Goal: Task Accomplishment & Management: Use online tool/utility

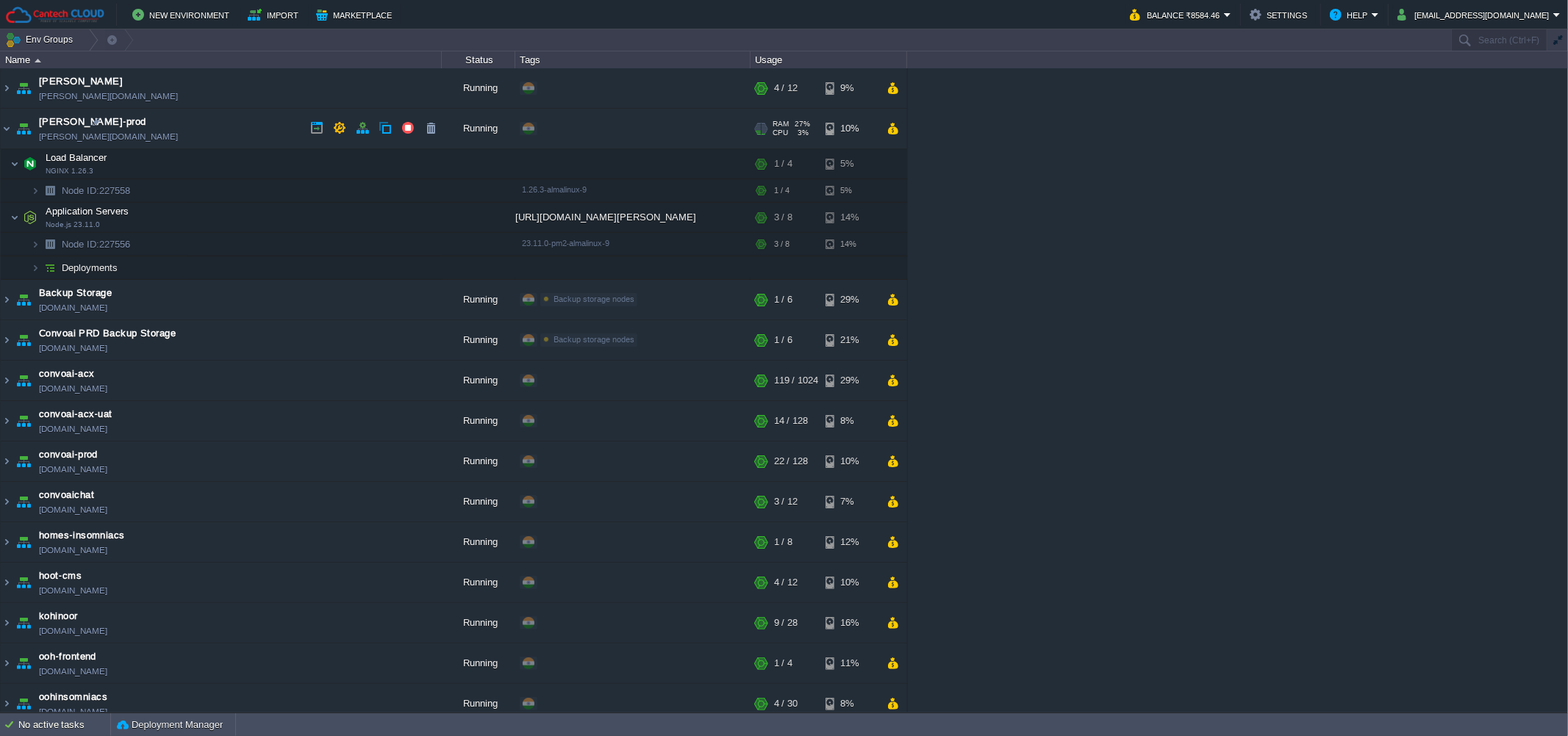
click at [221, 138] on td "[PERSON_NAME]-prod [PERSON_NAME][DOMAIN_NAME]" at bounding box center [221, 130] width 441 height 41
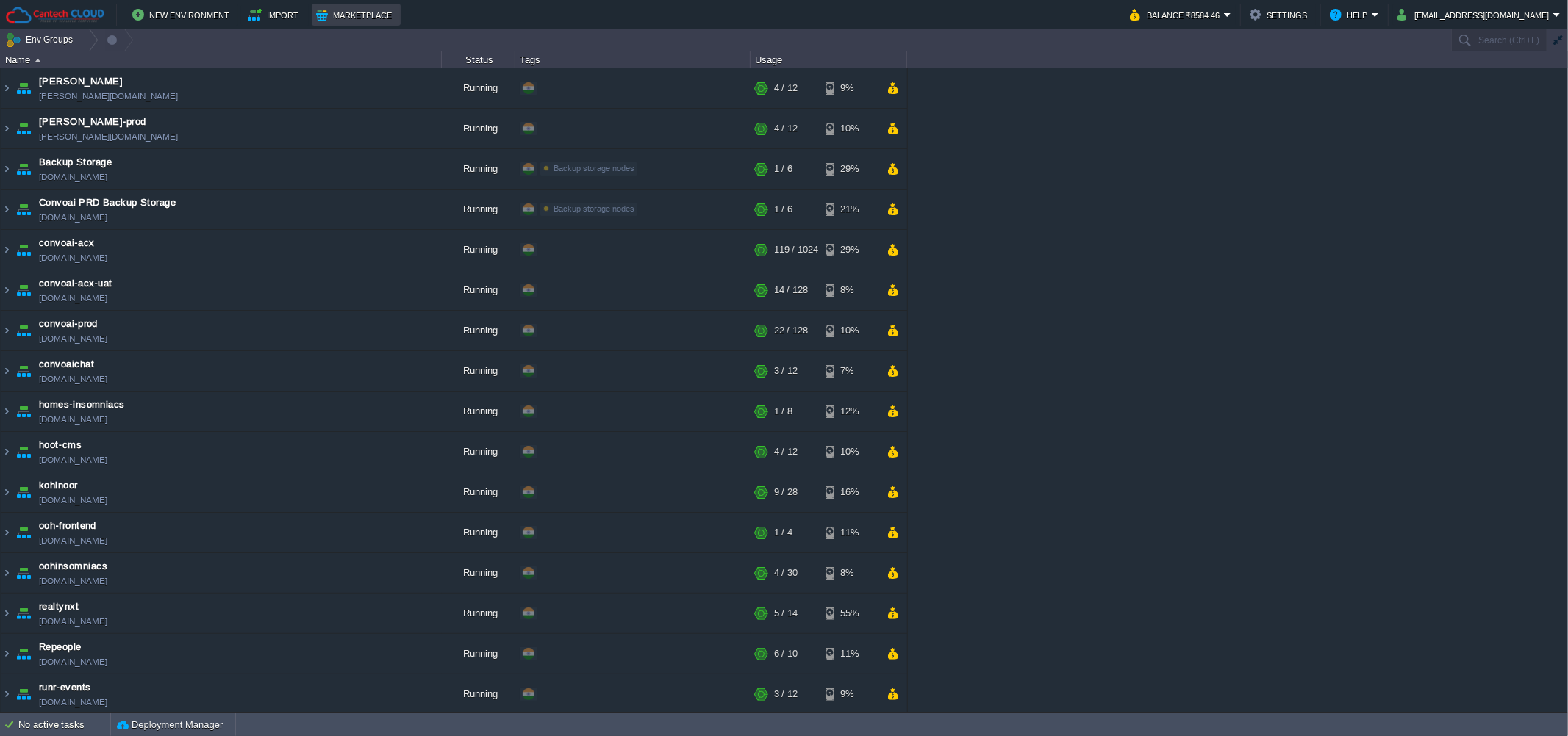
click at [330, 10] on button "Marketplace" at bounding box center [356, 15] width 80 height 18
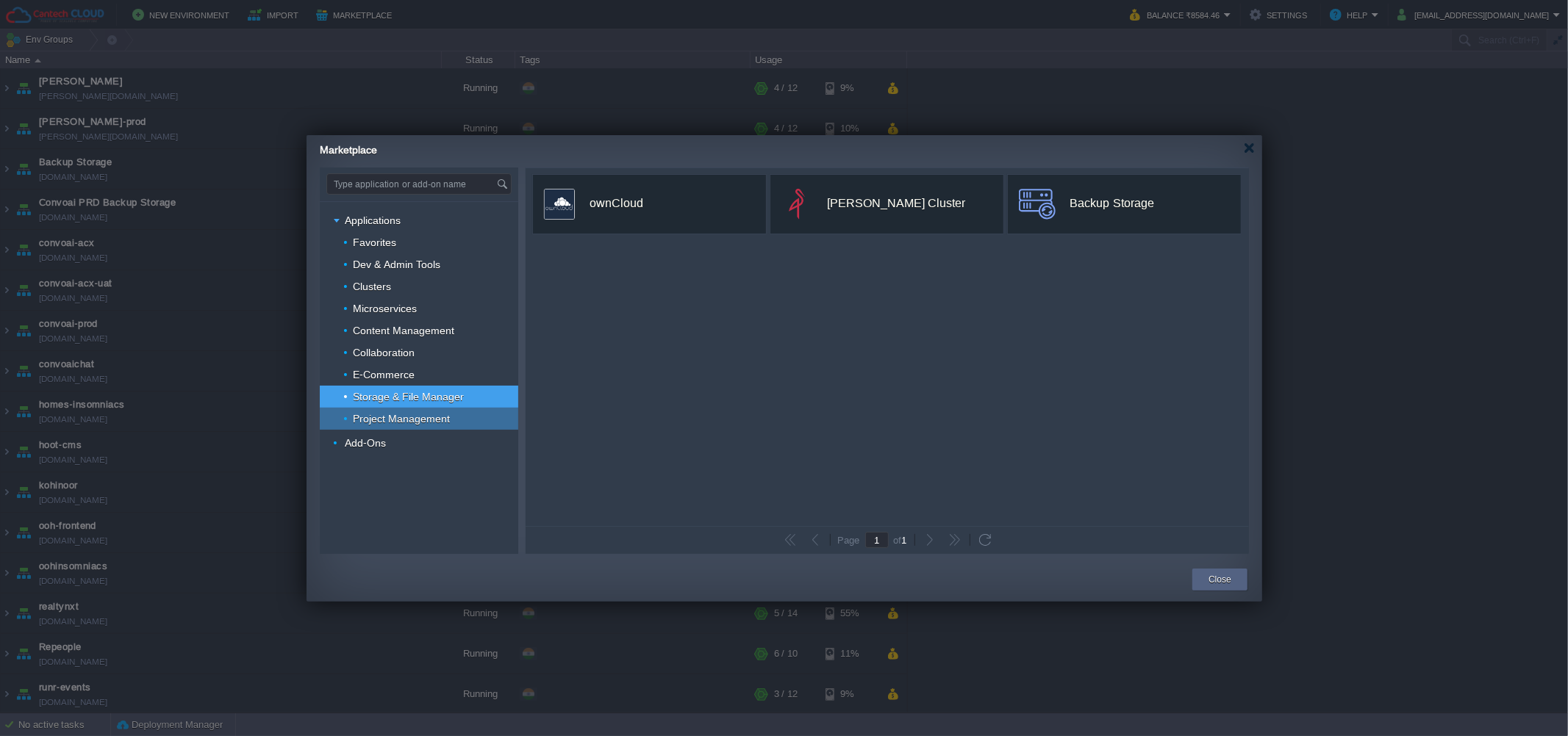
click at [353, 416] on span "Project Management" at bounding box center [401, 418] width 100 height 13
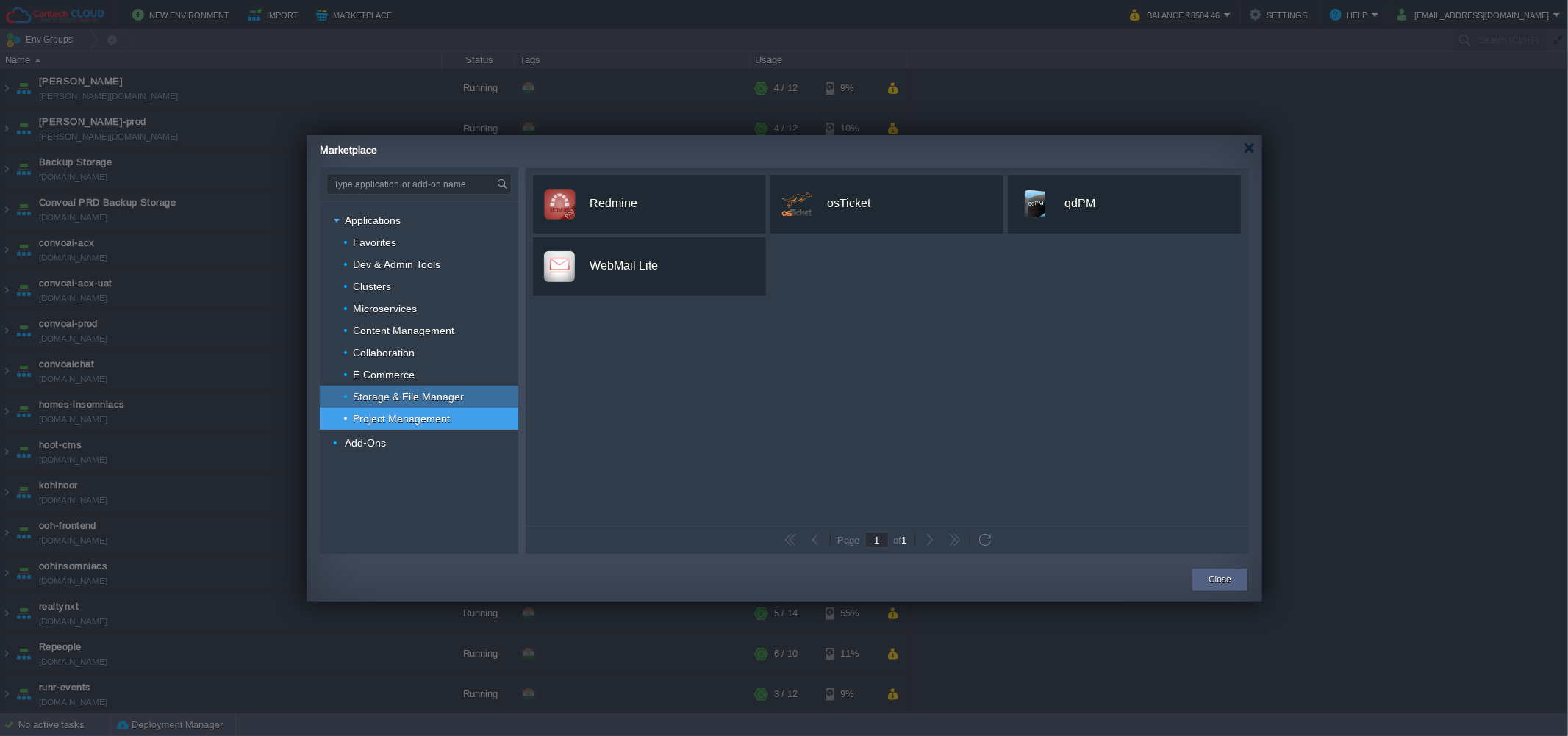
click at [360, 391] on span "Storage & File Manager" at bounding box center [408, 397] width 115 height 13
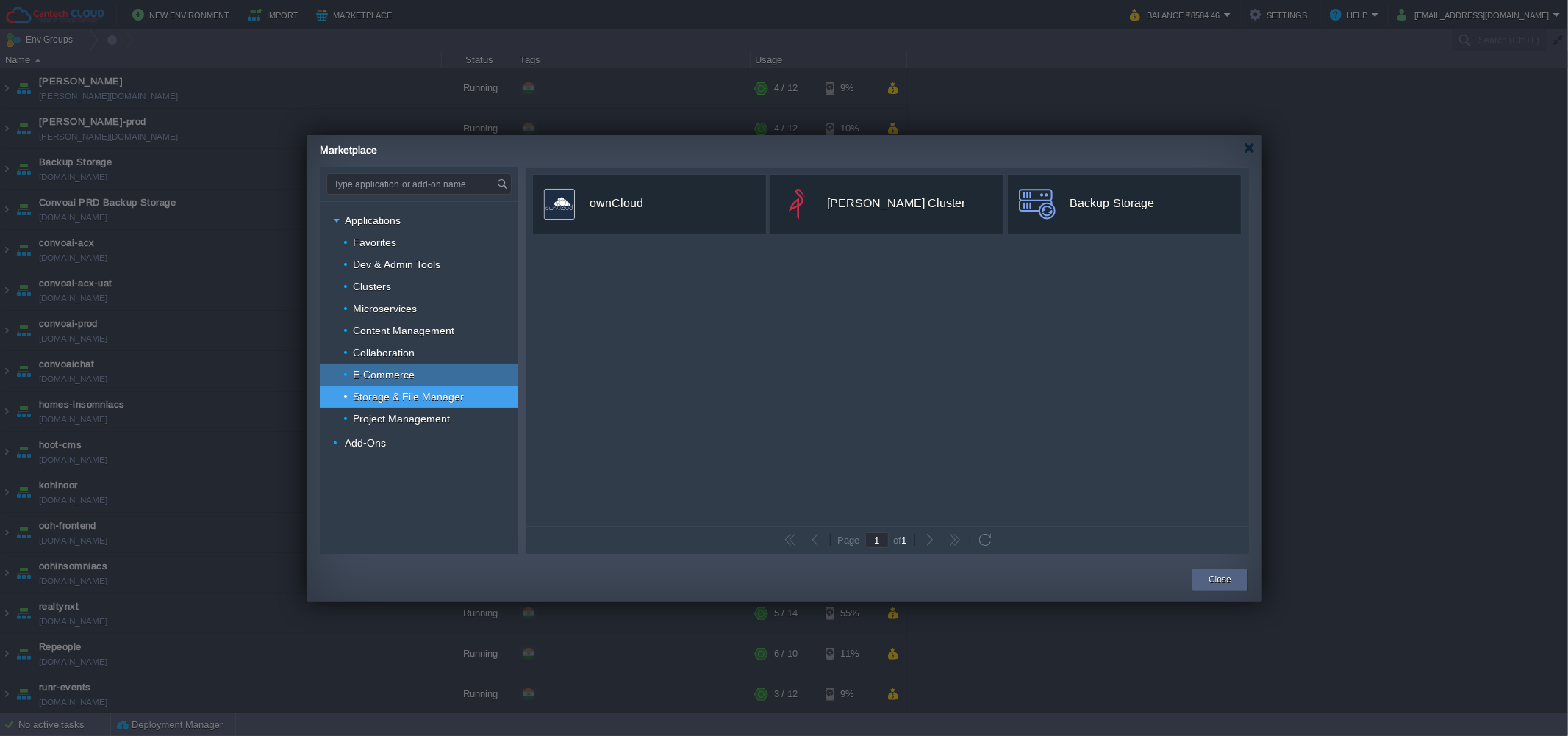
click at [356, 374] on span "E-Commerce" at bounding box center [384, 375] width 66 height 13
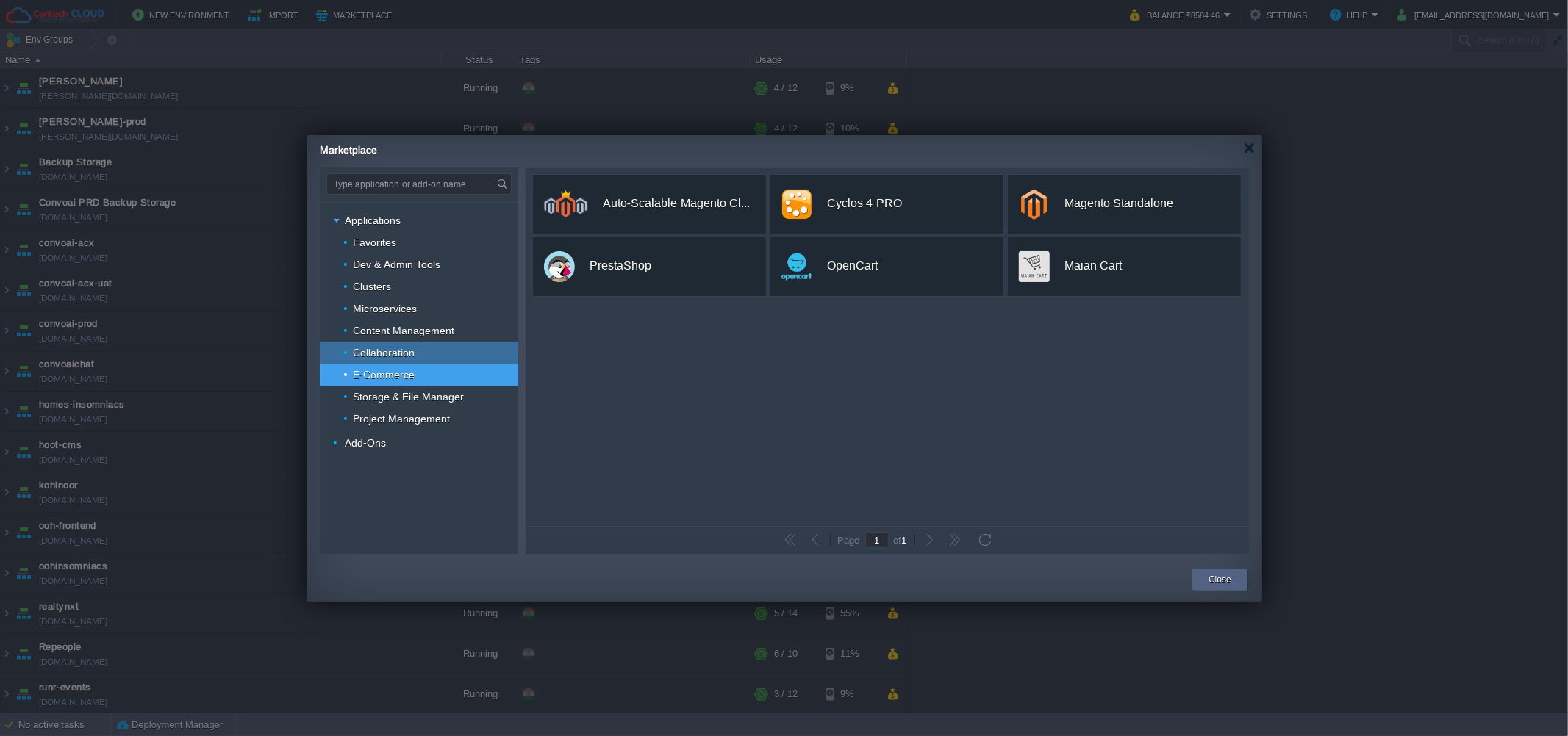
click at [366, 360] on div "Collaboration" at bounding box center [418, 352] width 198 height 22
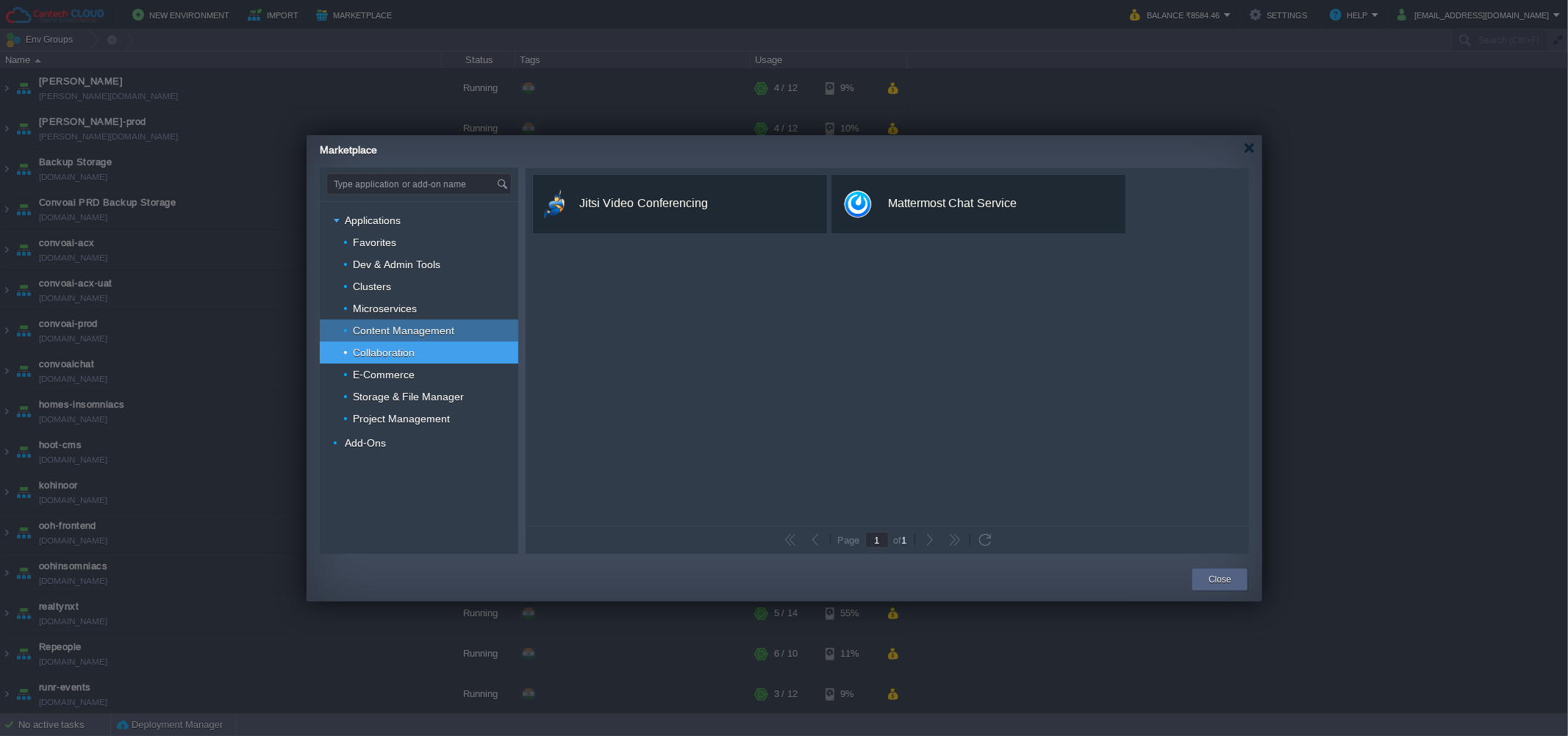
click at [360, 341] on div "Content Management" at bounding box center [418, 330] width 198 height 22
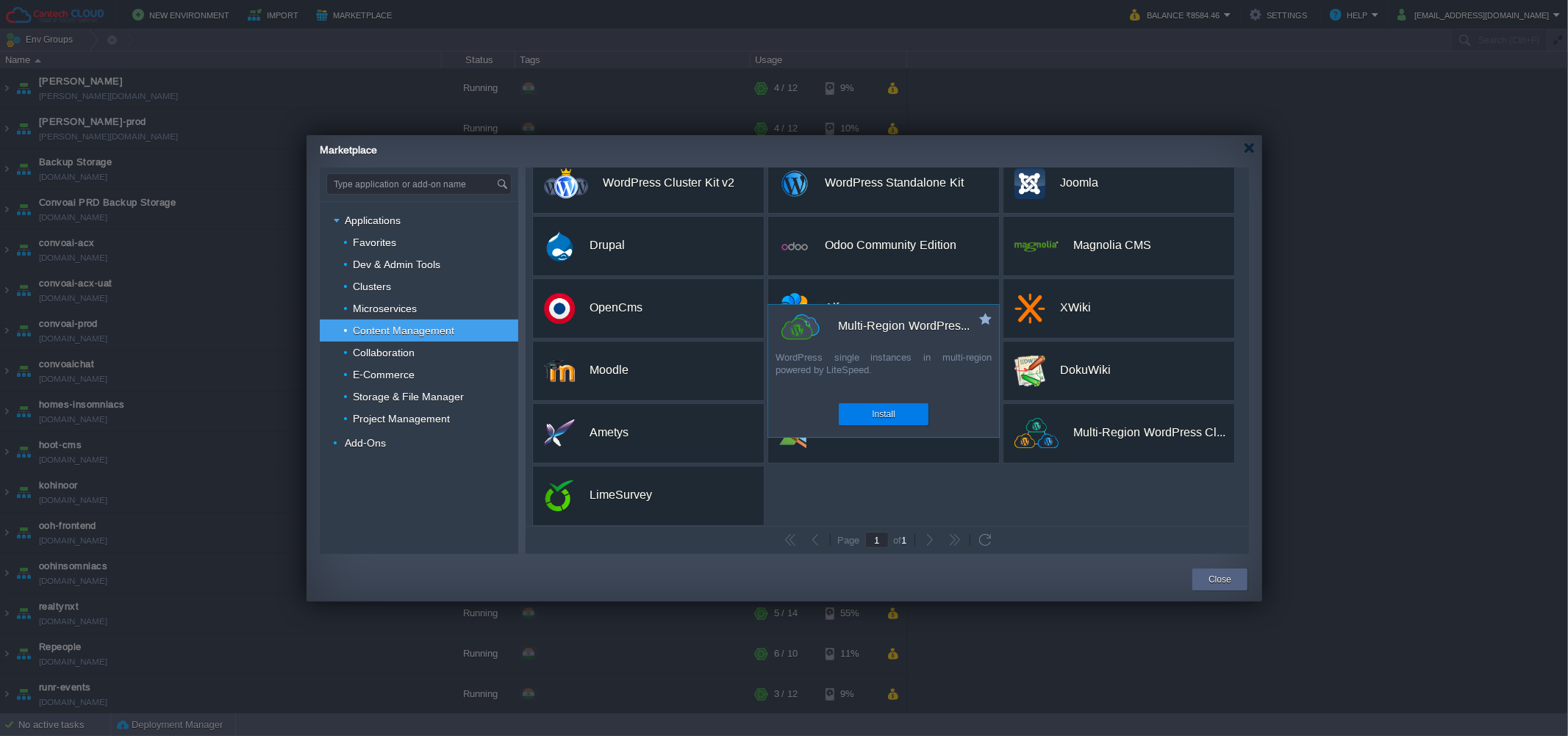
scroll to position [27, 0]
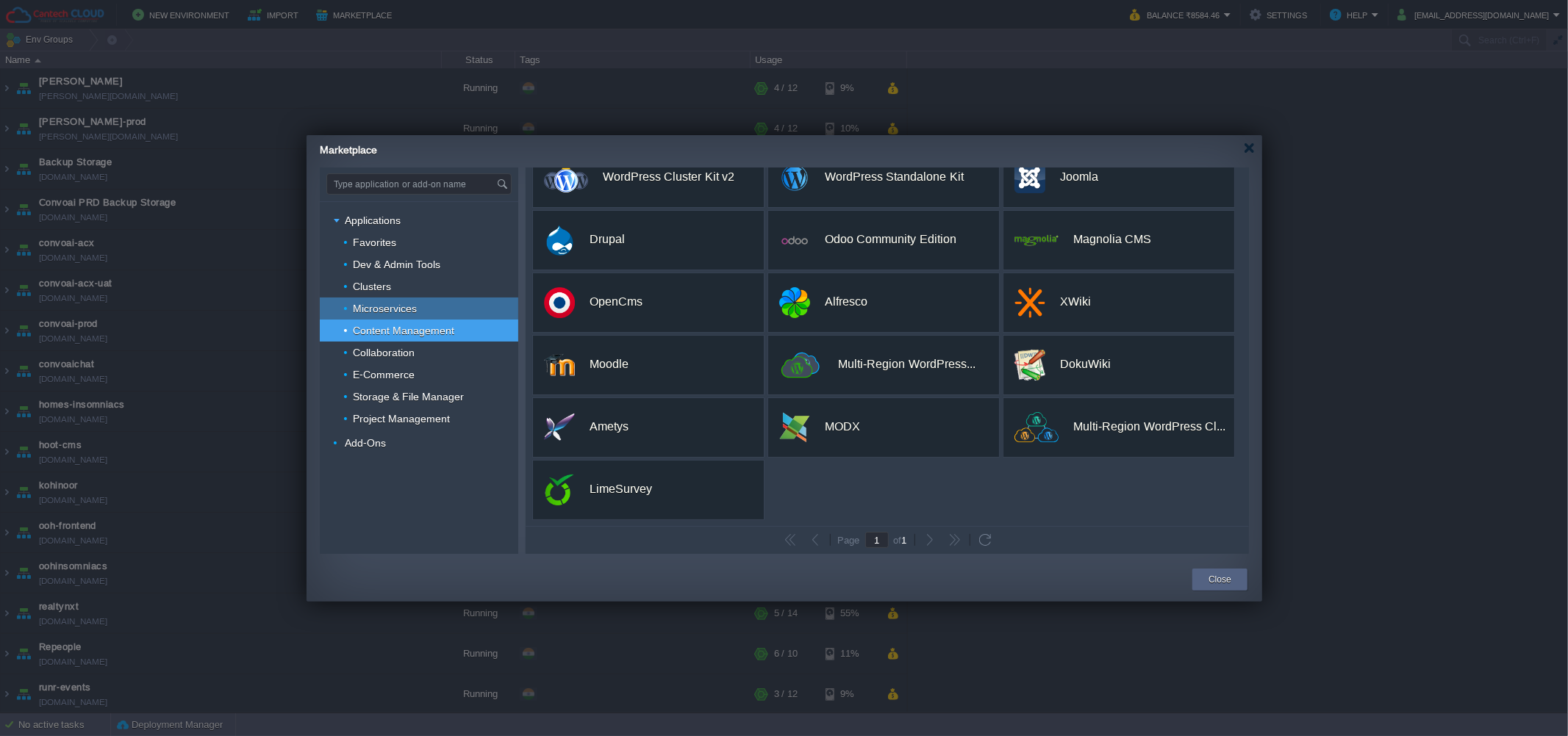
click at [416, 310] on span "Microservices" at bounding box center [385, 308] width 67 height 13
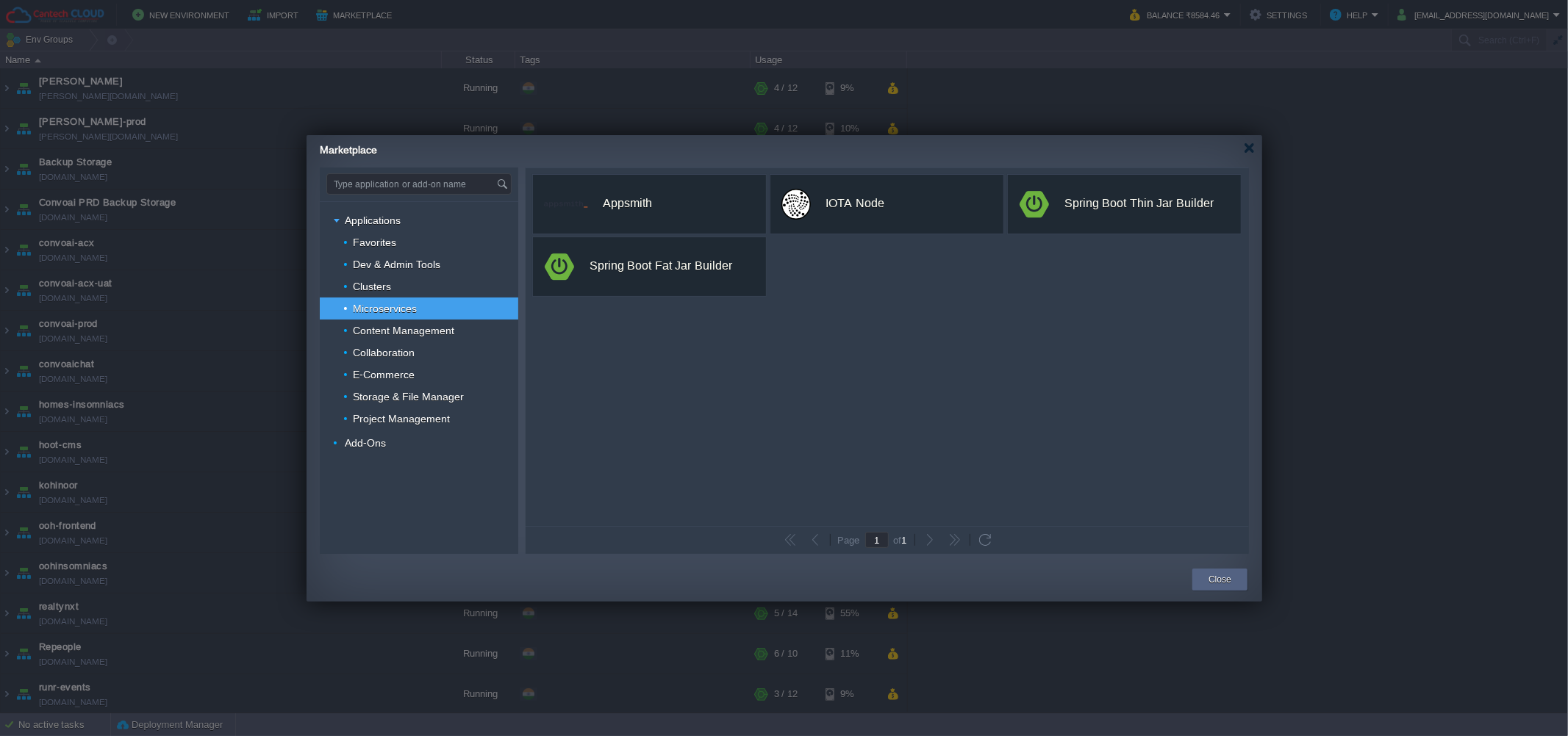
scroll to position [0, 0]
click at [394, 280] on div "Clusters" at bounding box center [418, 286] width 198 height 22
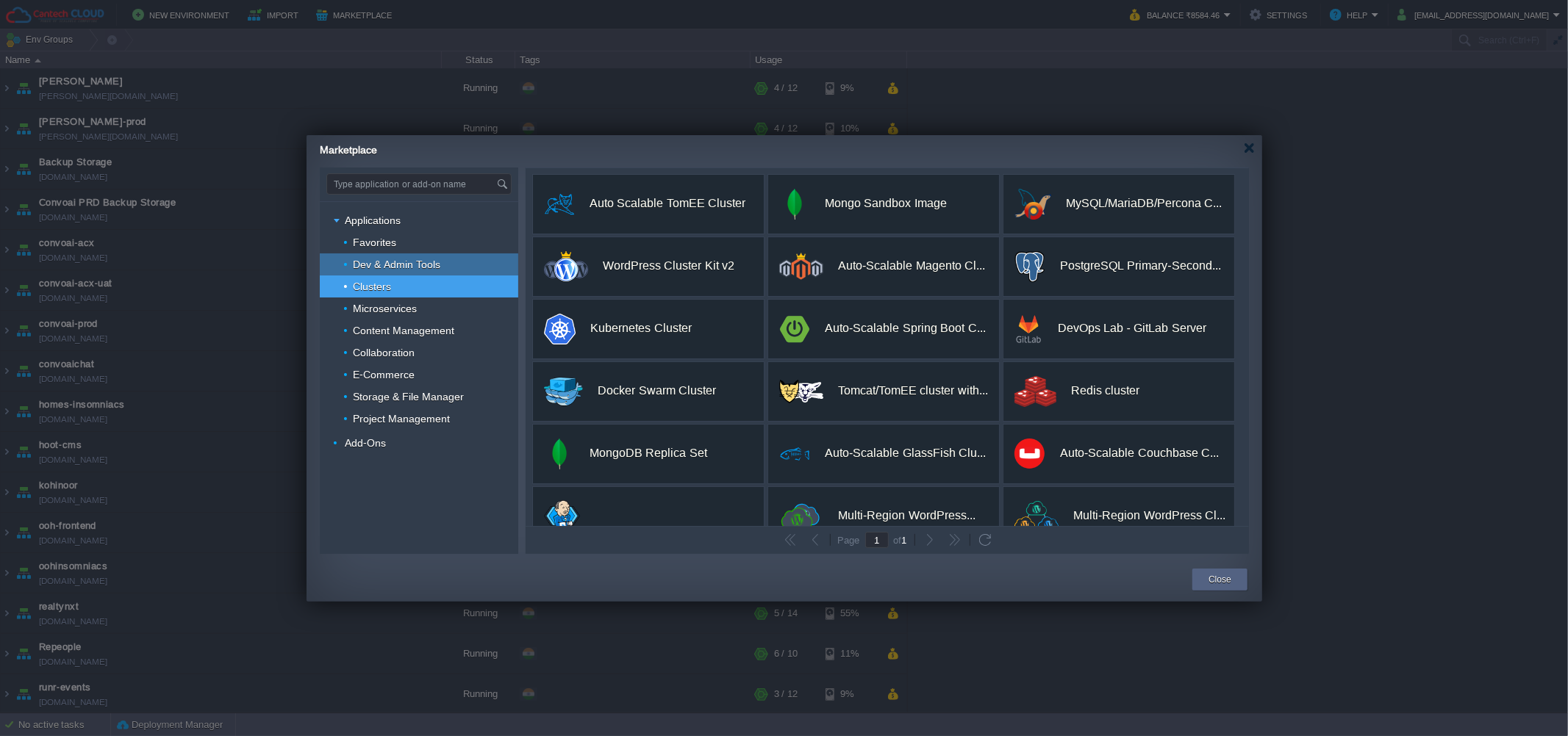
click at [361, 262] on span "Dev & Admin Tools" at bounding box center [397, 265] width 91 height 13
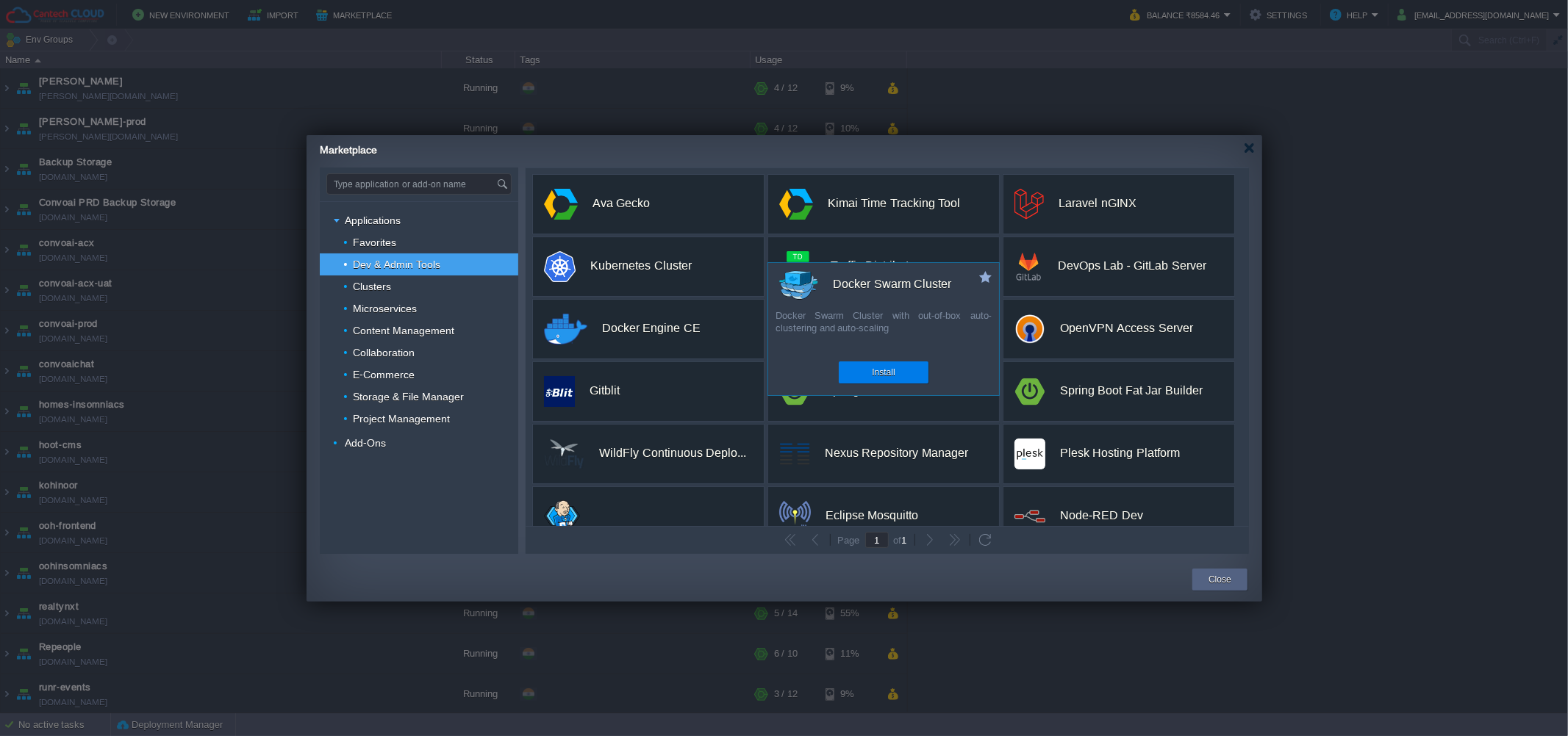
scroll to position [215, 0]
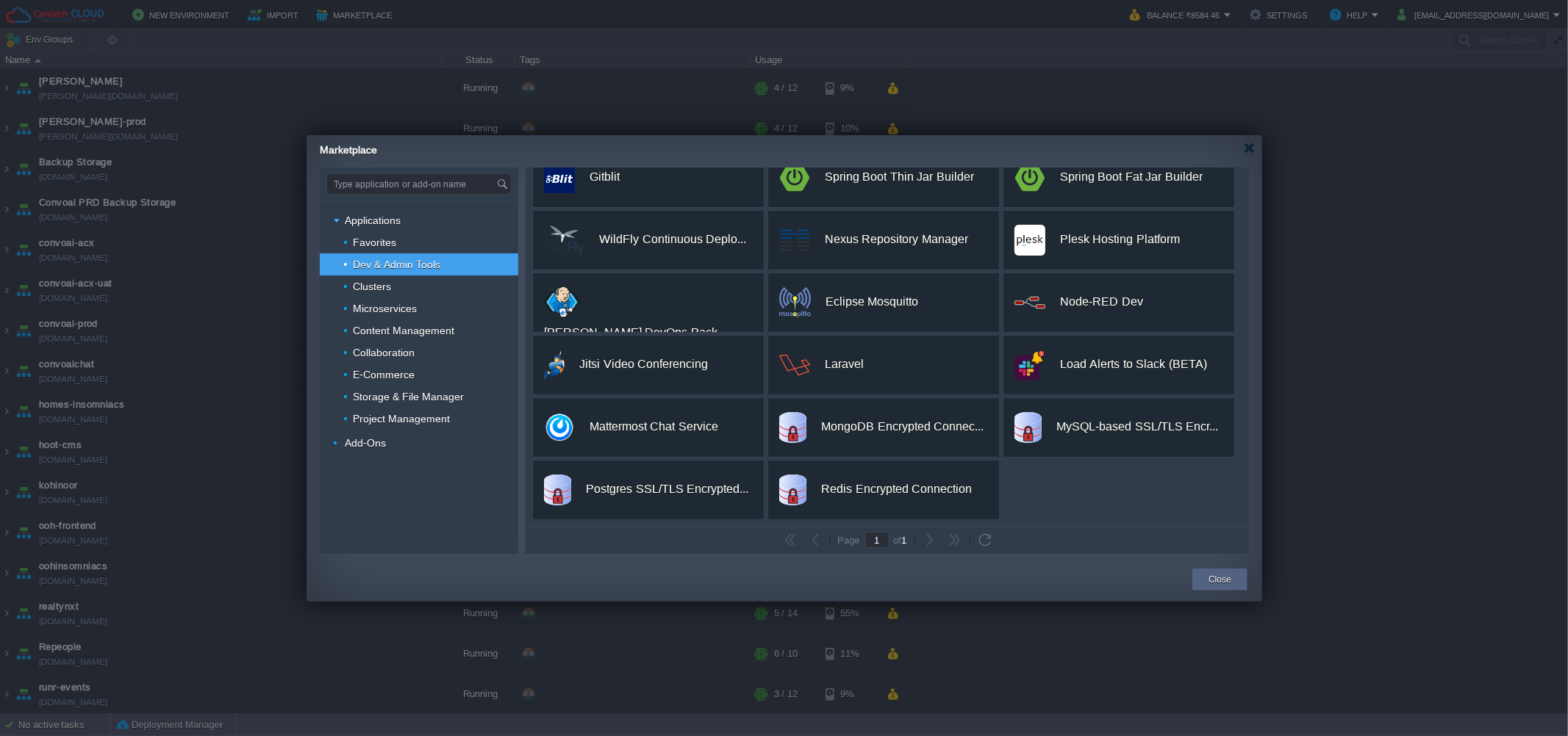
click at [474, 495] on div "Applications Favorites Dev & Admin Tools Clusters Microservices Content Managem…" at bounding box center [418, 377] width 198 height 352
click at [374, 239] on span "Favorites" at bounding box center [375, 242] width 47 height 13
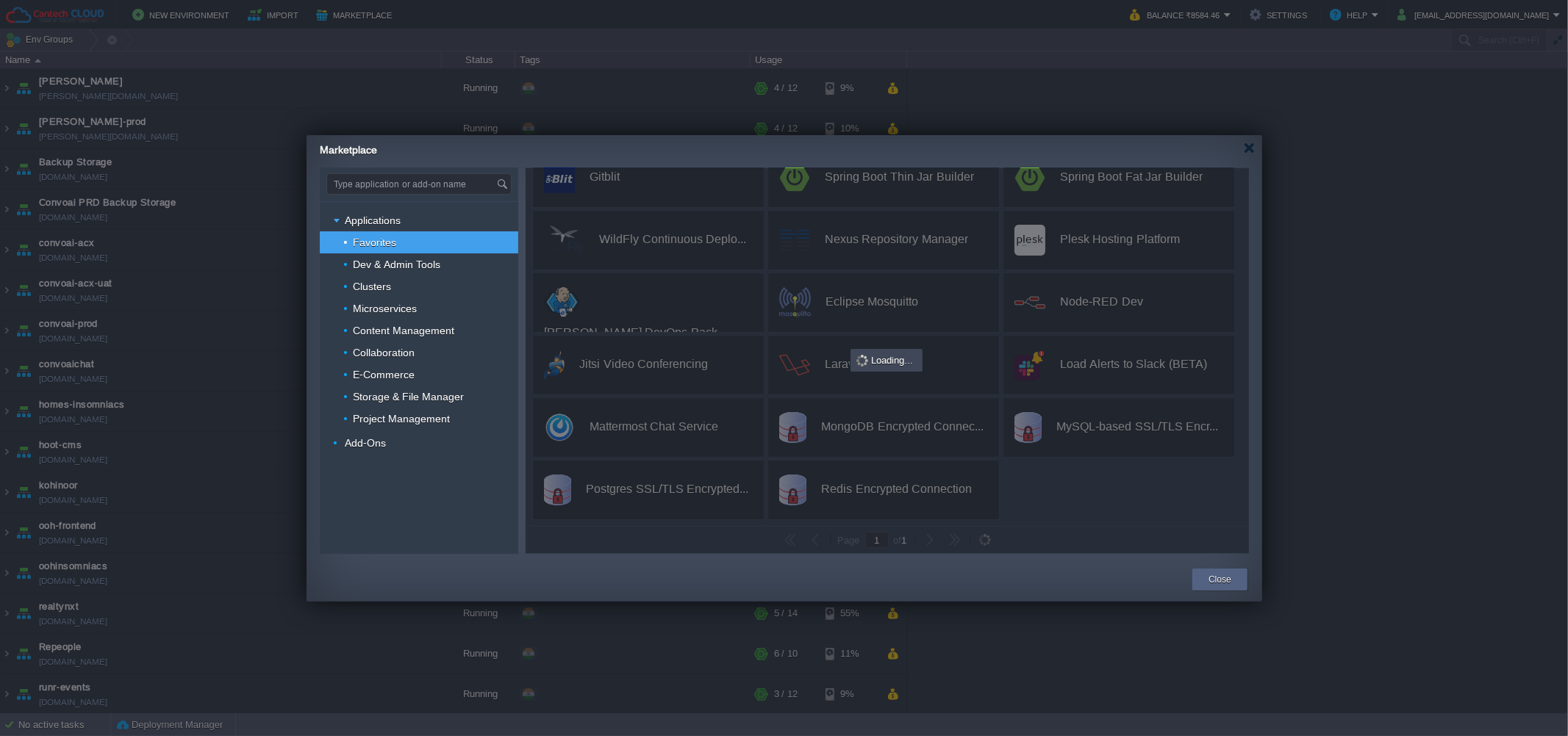
scroll to position [0, 0]
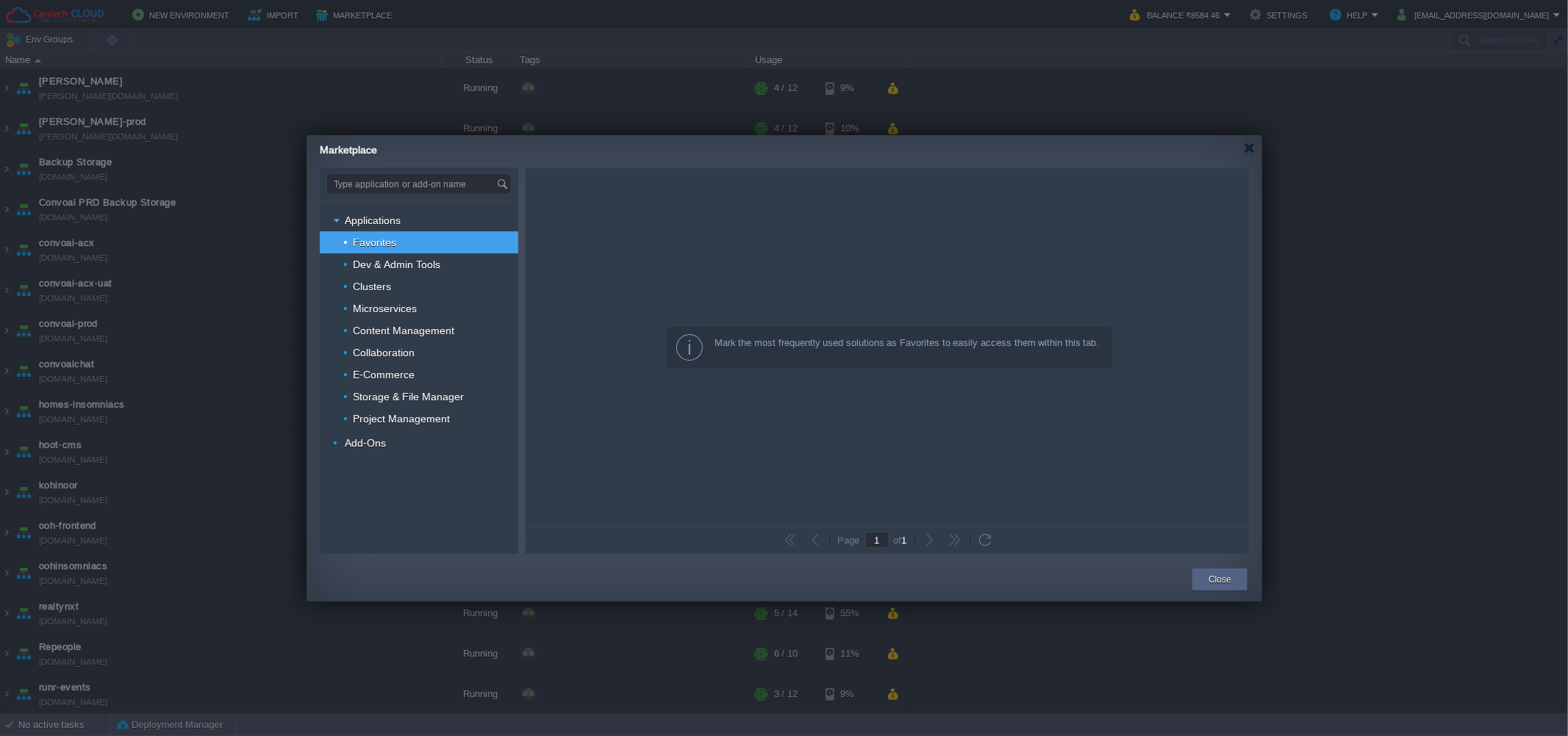
click at [381, 241] on span "Favorites" at bounding box center [375, 242] width 47 height 13
click at [421, 518] on div "Applications Favorites Dev & Admin Tools Clusters Microservices Content Managem…" at bounding box center [418, 377] width 198 height 352
click at [360, 444] on span "Add-Ons" at bounding box center [366, 443] width 44 height 13
type input "Type application or add-on name"
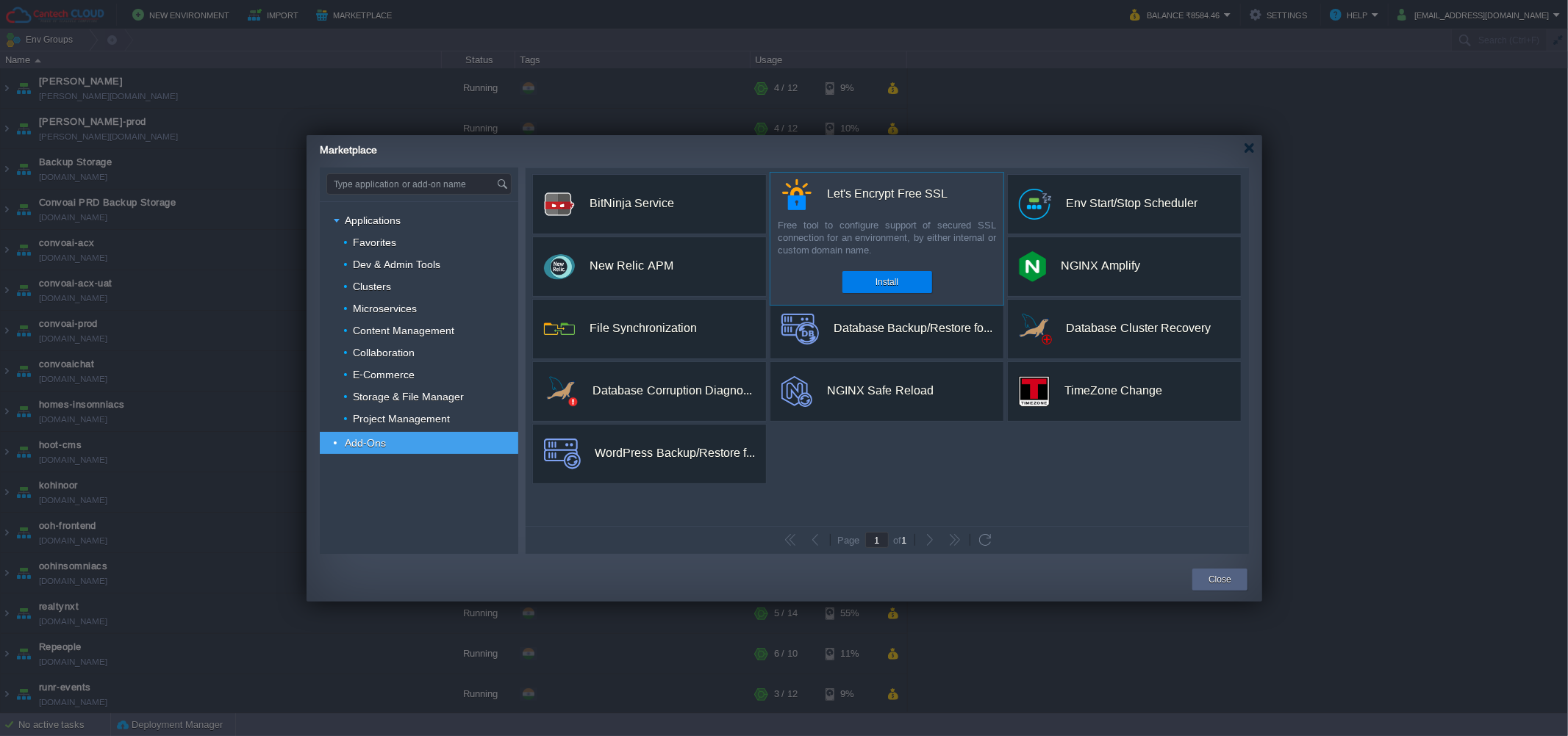
click at [838, 194] on div "Let's Encrypt Free SSL" at bounding box center [887, 194] width 121 height 31
click at [895, 285] on button "Install" at bounding box center [887, 282] width 23 height 15
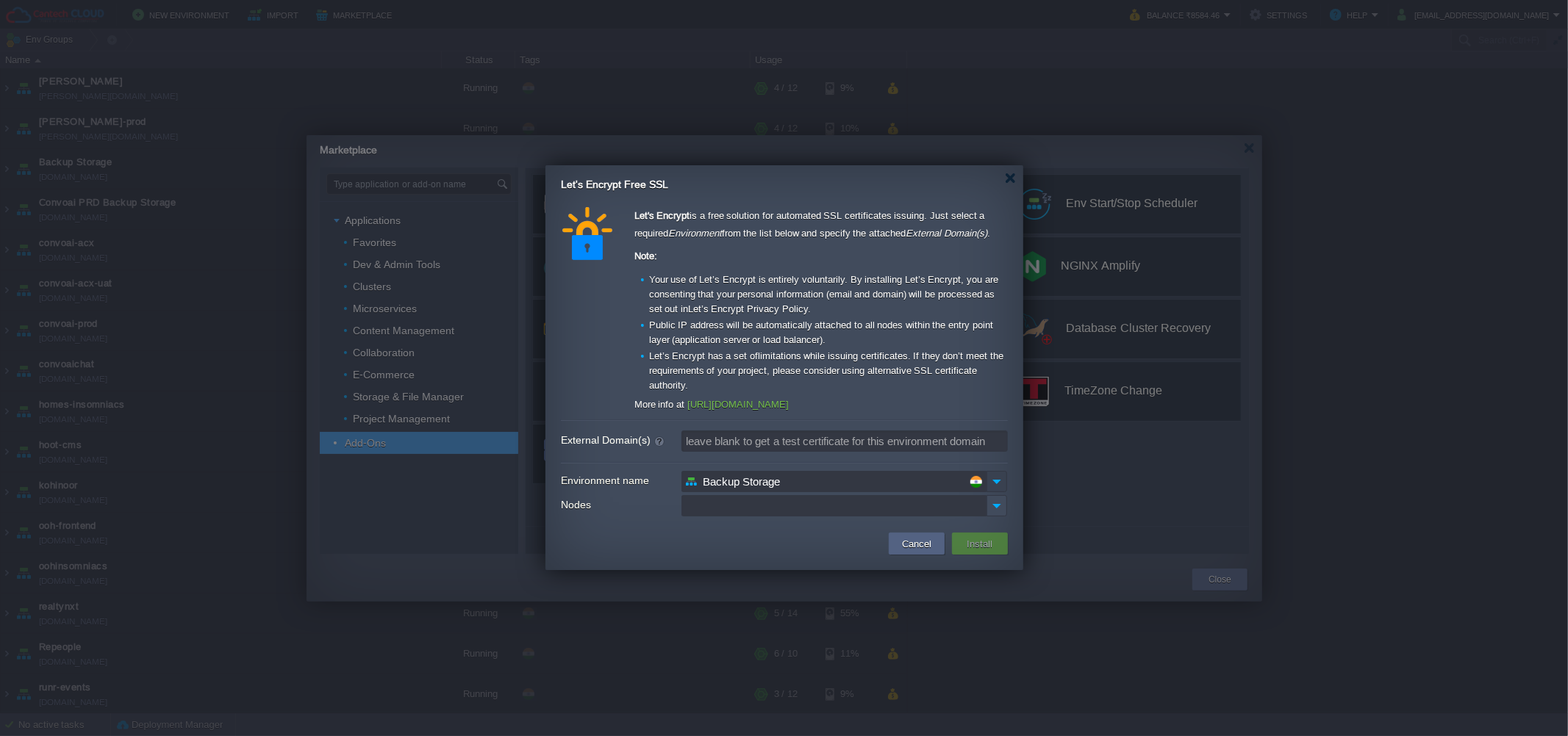
click at [996, 488] on img at bounding box center [996, 482] width 20 height 21
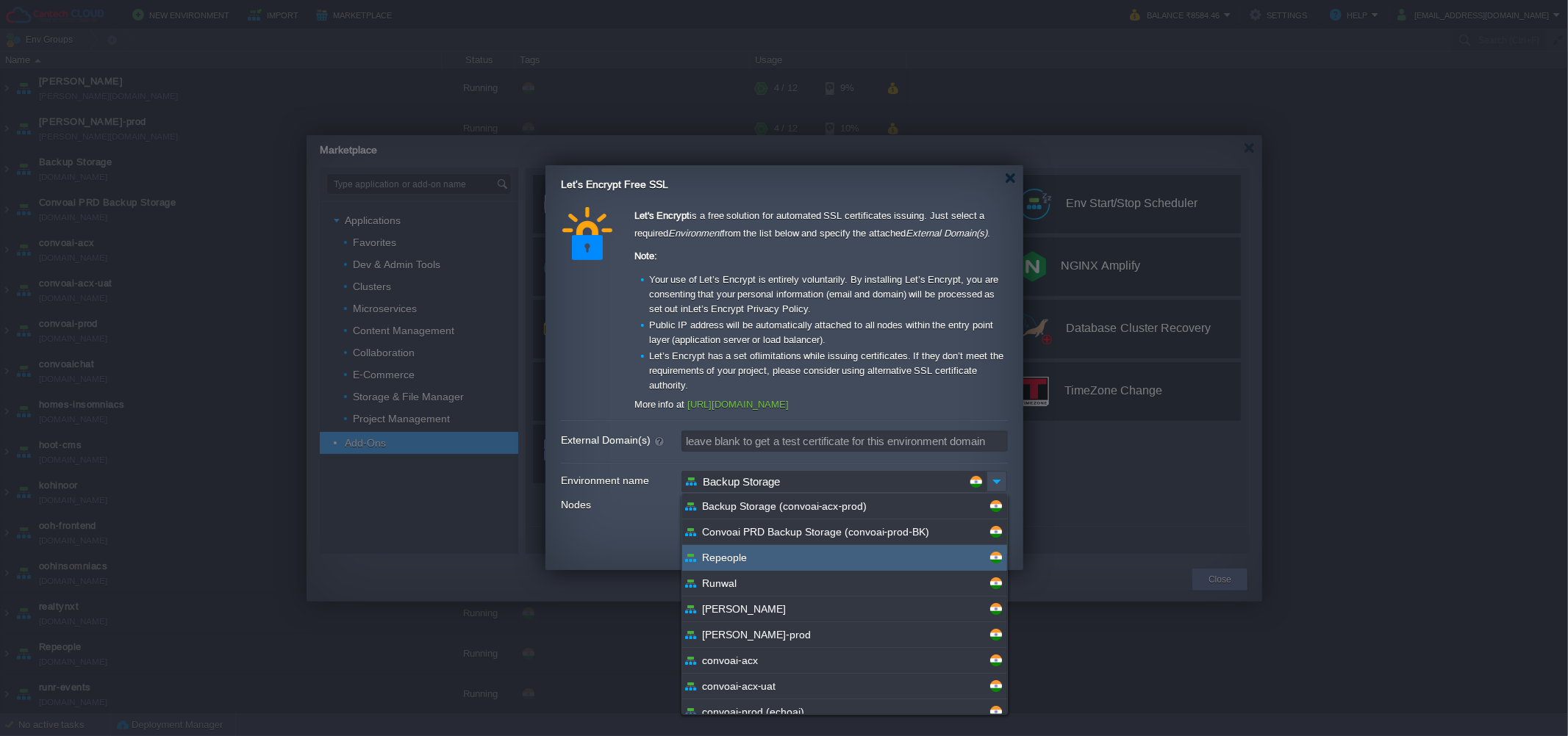
click at [613, 544] on td at bounding box center [718, 544] width 332 height 27
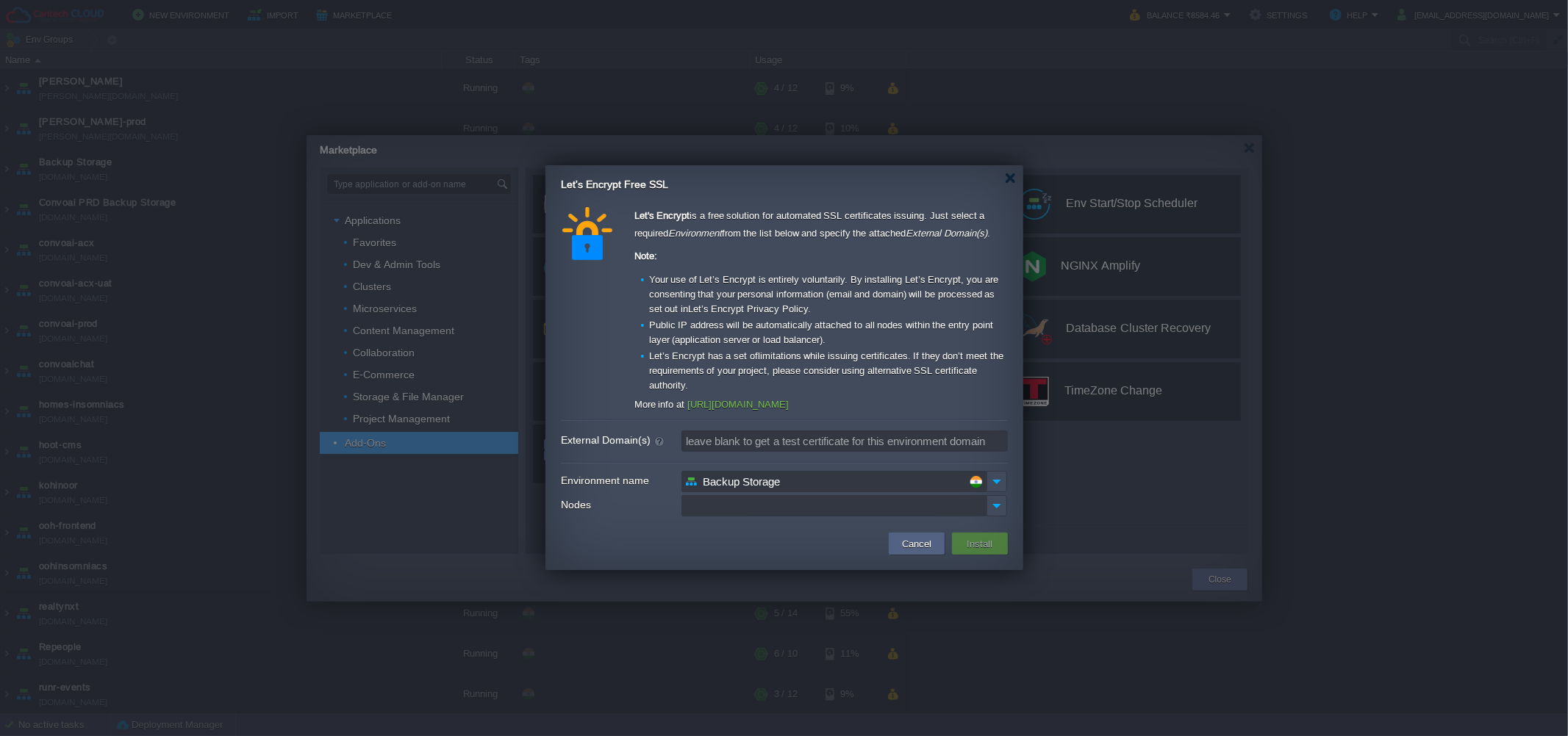
click at [639, 475] on label "Environment name" at bounding box center [621, 481] width 119 height 20
click at [681, 475] on input "Backup Storage" at bounding box center [834, 482] width 305 height 21
click at [783, 479] on input "Backup Storage" at bounding box center [834, 482] width 305 height 21
type input "B"
click at [785, 538] on td at bounding box center [718, 544] width 332 height 27
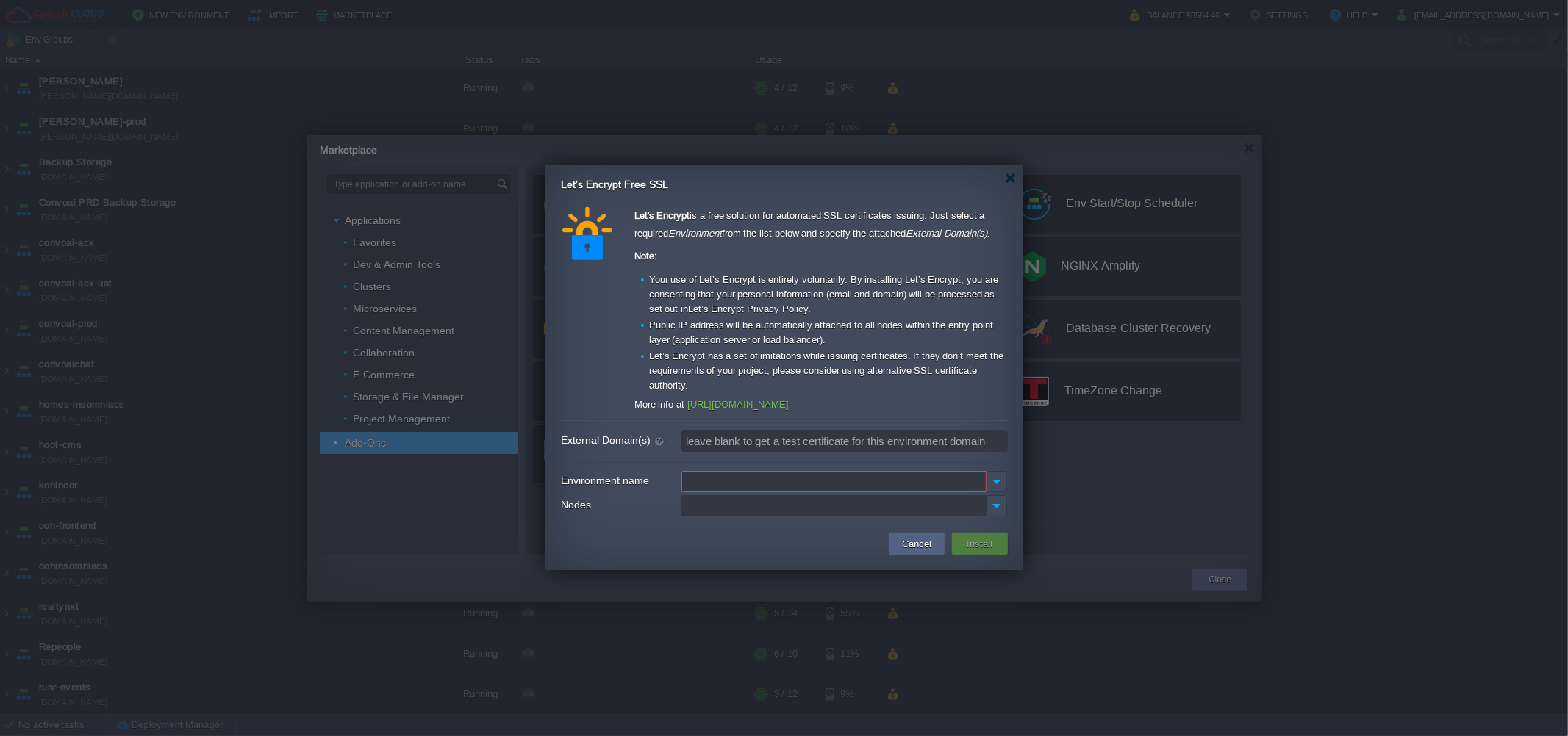
click at [770, 512] on input "Nodes" at bounding box center [834, 506] width 305 height 21
click at [659, 561] on div "Cancel Upgrade to Paid Account Support Install" at bounding box center [784, 547] width 478 height 45
click at [756, 437] on input "External Domain(s)" at bounding box center [844, 441] width 327 height 21
click at [724, 582] on div at bounding box center [784, 368] width 1568 height 737
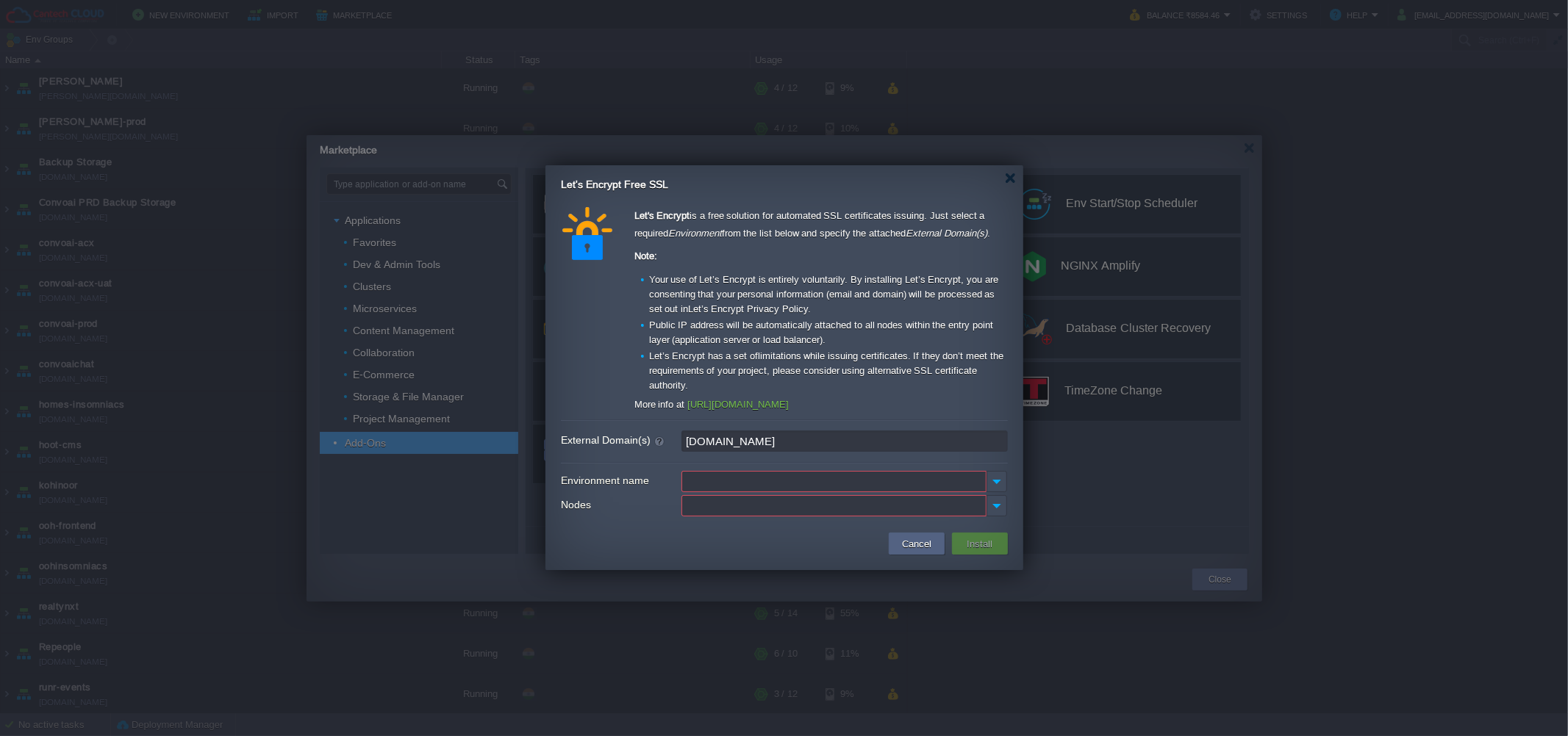
click at [727, 442] on input "[DOMAIN_NAME]" at bounding box center [844, 441] width 327 height 21
type input "k"
type input "leave blank to get a test certificate for this environment domain"
click at [726, 586] on div at bounding box center [784, 368] width 1568 height 737
click at [750, 408] on link "[URL][DOMAIN_NAME]" at bounding box center [738, 404] width 101 height 11
